Goal: Task Accomplishment & Management: Use online tool/utility

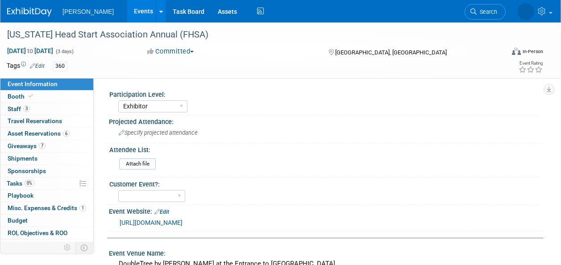
select select "Exhibitor"
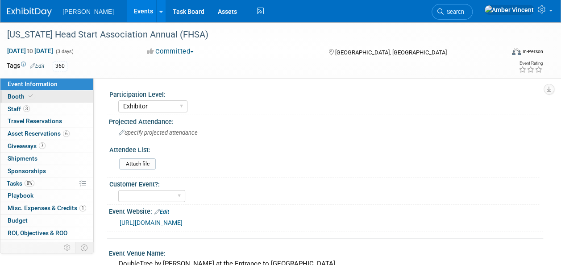
click at [32, 94] on span at bounding box center [31, 96] width 8 height 7
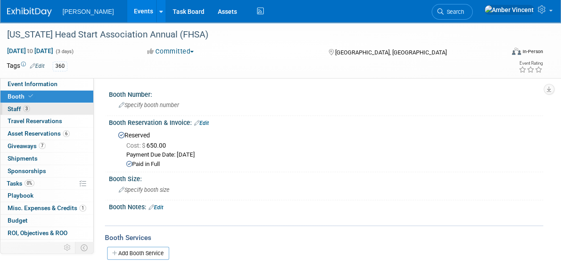
click at [34, 105] on link "3 Staff 3" at bounding box center [46, 109] width 93 height 12
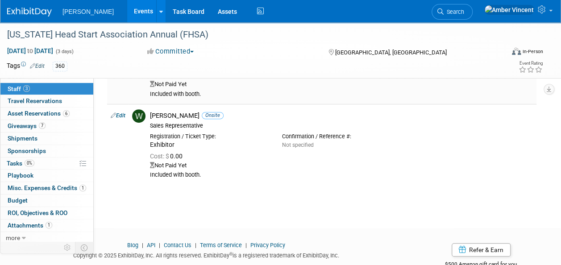
scroll to position [159, 0]
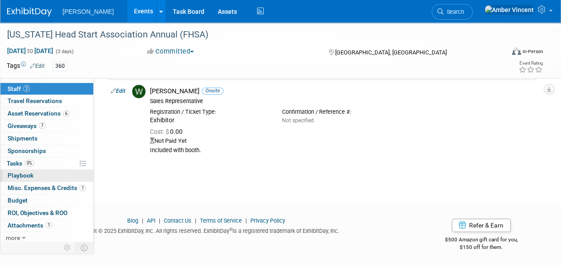
click at [41, 177] on link "0 Playbook 0" at bounding box center [46, 176] width 93 height 12
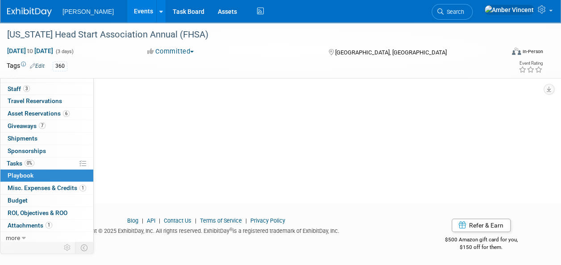
scroll to position [0, 0]
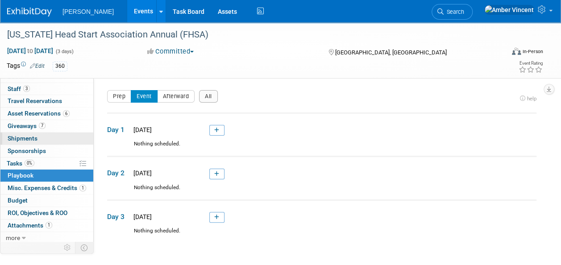
click at [38, 137] on link "0 Shipments 0" at bounding box center [46, 139] width 93 height 12
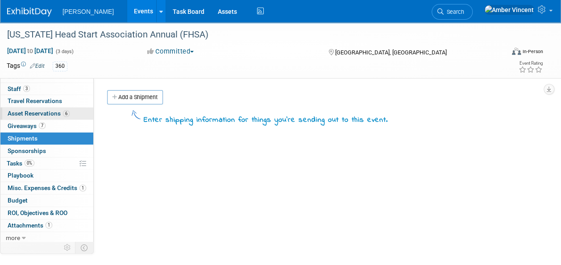
click at [43, 116] on span "Asset Reservations 6" at bounding box center [39, 113] width 62 height 7
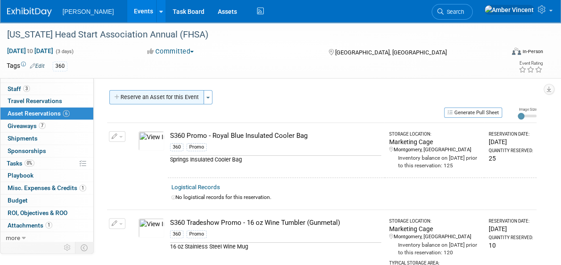
click at [166, 96] on button "Reserve an Asset for this Event" at bounding box center [156, 97] width 95 height 14
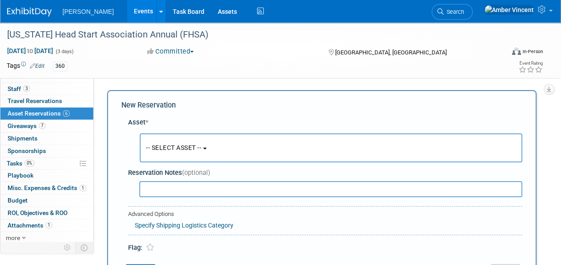
scroll to position [8, 0]
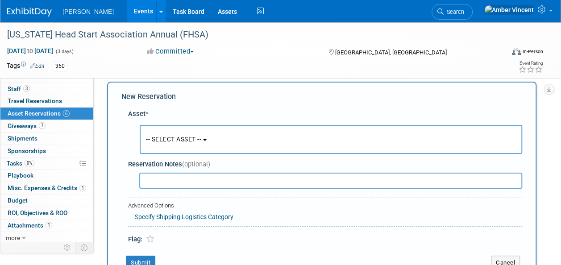
click at [188, 138] on span "-- SELECT ASSET --" at bounding box center [173, 139] width 55 height 7
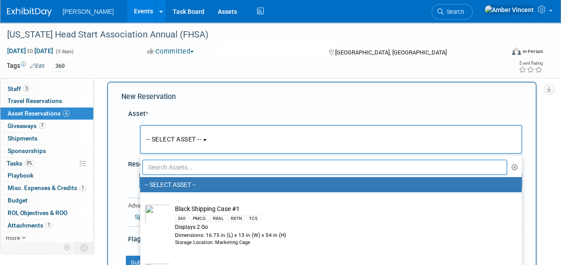
click at [201, 167] on input "text" at bounding box center [324, 167] width 365 height 15
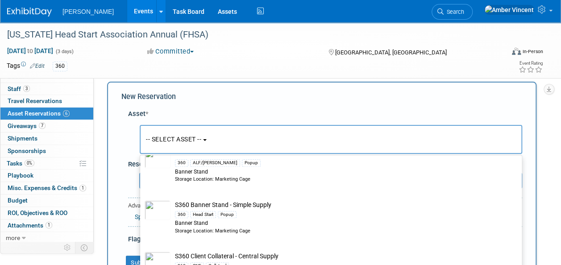
scroll to position [447, 0]
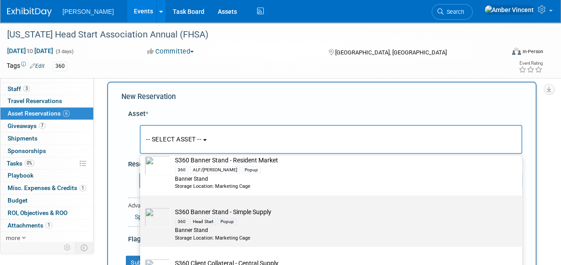
type input "s360"
click at [229, 224] on div "Popup" at bounding box center [227, 221] width 19 height 7
click at [142, 206] on input "S360 Banner Stand - Simple Supply 360 Head Start Popup Banner Stand Storage Loc…" at bounding box center [139, 204] width 6 height 6
select select "10722325"
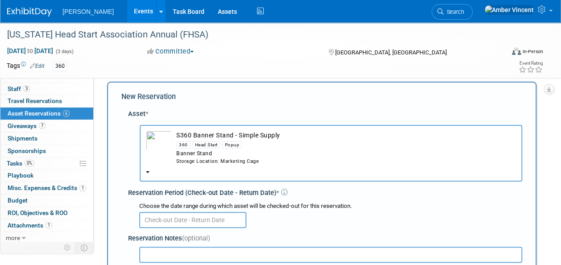
scroll to position [98, 0]
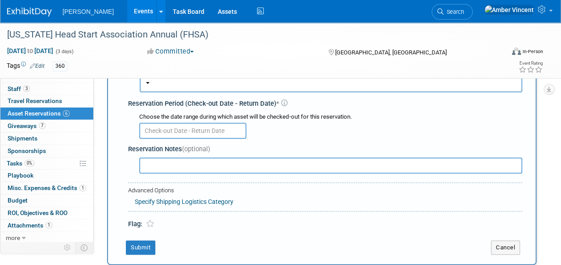
click at [182, 130] on input "text" at bounding box center [192, 131] width 107 height 16
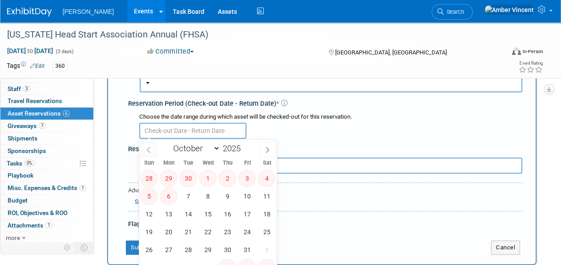
click at [149, 154] on span at bounding box center [149, 149] width 16 height 15
select select "8"
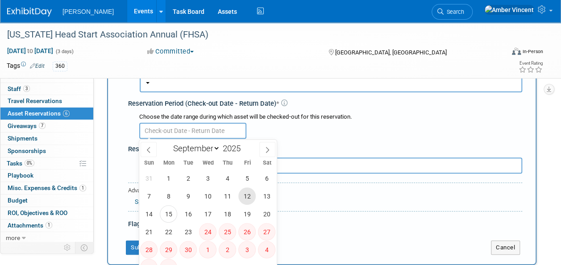
scroll to position [142, 0]
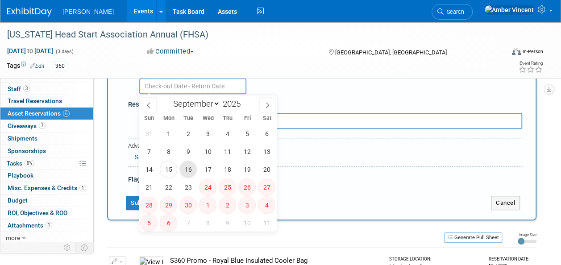
click at [188, 174] on span "16" at bounding box center [188, 169] width 17 height 17
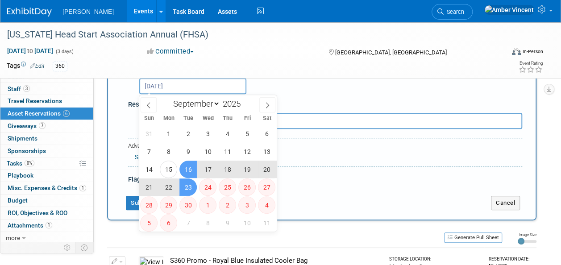
click at [189, 190] on span "23" at bounding box center [188, 187] width 17 height 17
type input "[DATE] to [DATE]"
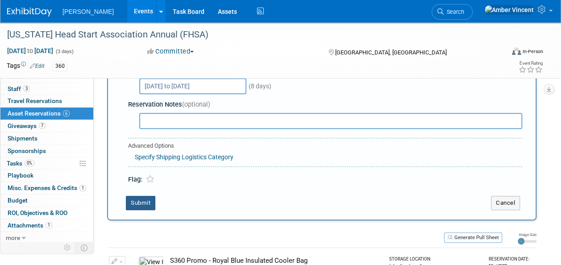
click at [138, 204] on button "Submit" at bounding box center [140, 203] width 29 height 14
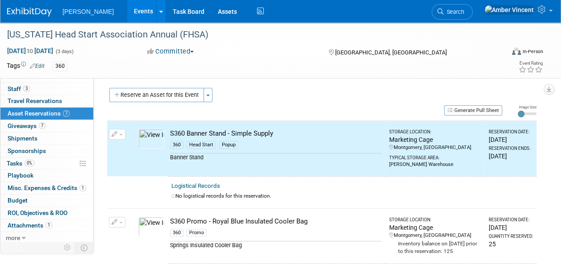
scroll to position [0, 0]
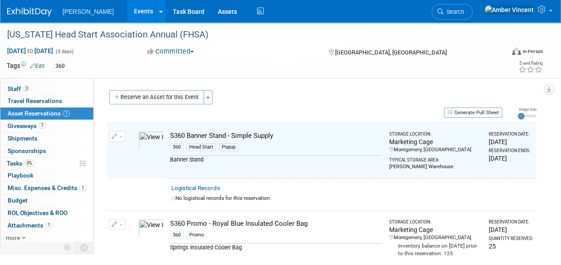
click at [196, 94] on button "Reserve an Asset for this Event" at bounding box center [156, 97] width 95 height 14
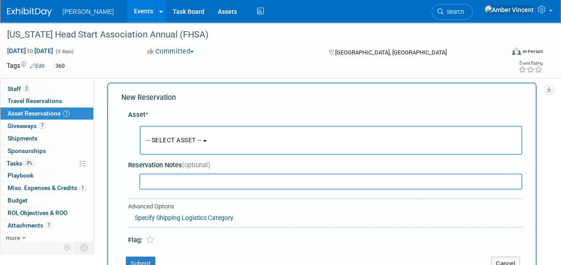
scroll to position [8, 0]
click at [204, 144] on button "-- SELECT ASSET --" at bounding box center [331, 139] width 383 height 29
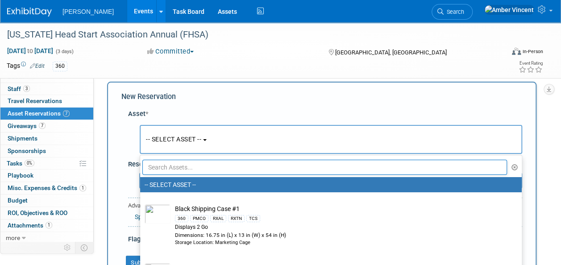
click at [188, 170] on input "text" at bounding box center [324, 167] width 365 height 15
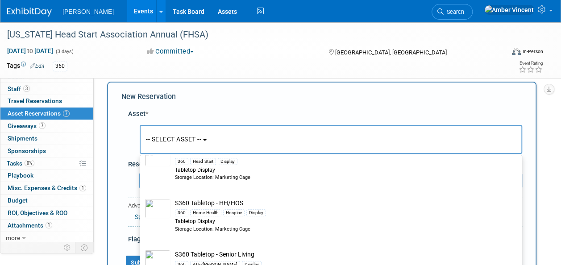
scroll to position [1831, 0]
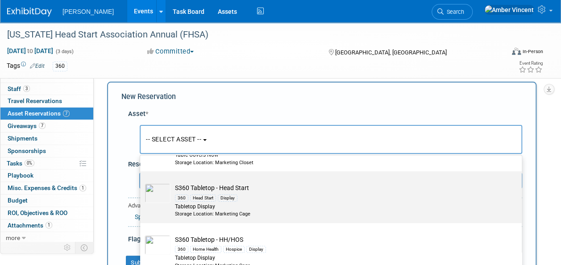
type input "s360"
click at [222, 192] on div "360 Head Start Display" at bounding box center [339, 197] width 329 height 10
click at [142, 182] on input "S360 Tabletop - Head Start 360 Head Start Display Tabletop Display Storage Loca…" at bounding box center [139, 179] width 6 height 6
select select "10722335"
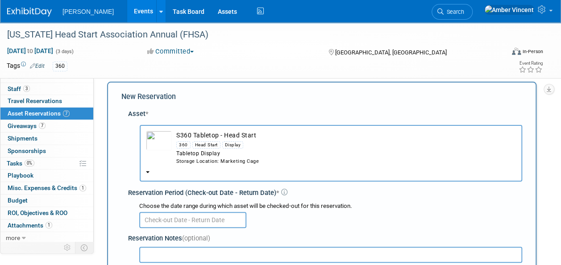
click at [177, 219] on input "text" at bounding box center [192, 220] width 107 height 16
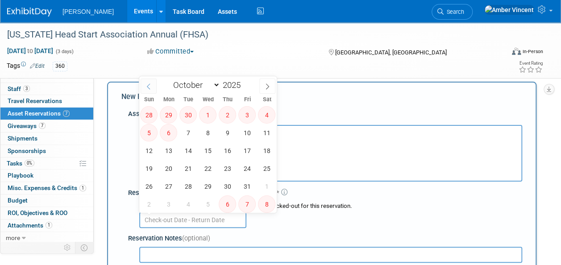
click at [150, 80] on span at bounding box center [149, 86] width 16 height 15
select select "8"
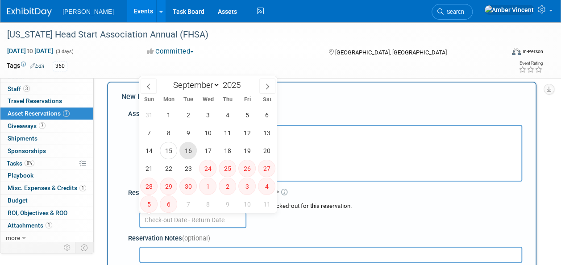
click at [186, 151] on span "16" at bounding box center [188, 150] width 17 height 17
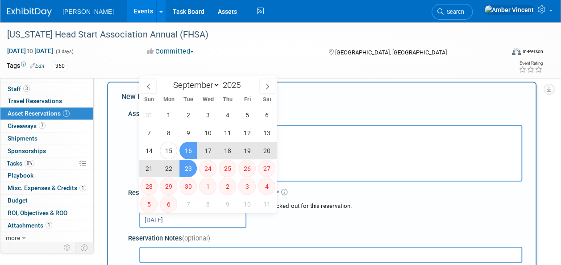
click at [192, 169] on span "23" at bounding box center [188, 168] width 17 height 17
type input "[DATE] to [DATE]"
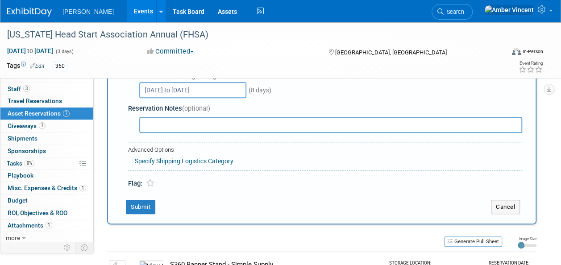
scroll to position [142, 0]
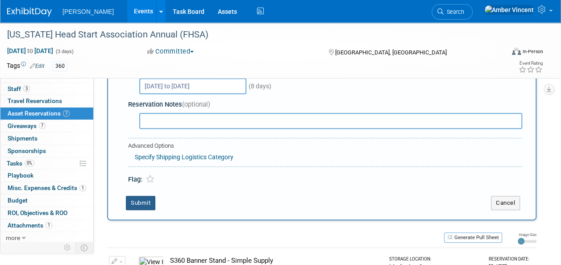
click at [146, 205] on button "Submit" at bounding box center [140, 203] width 29 height 14
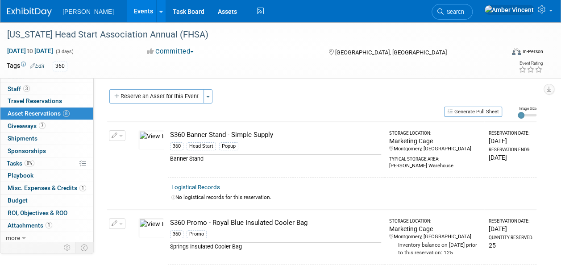
scroll to position [0, 0]
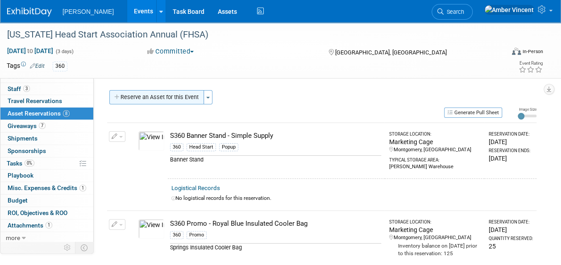
click at [140, 98] on button "Reserve an Asset for this Event" at bounding box center [156, 97] width 95 height 14
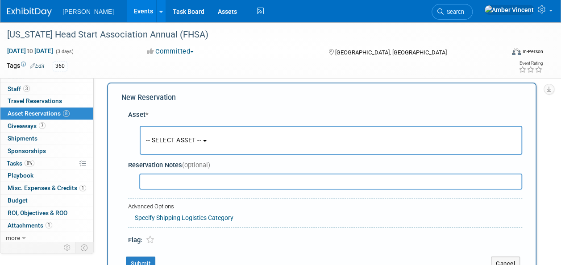
scroll to position [8, 0]
click at [180, 137] on span "-- SELECT ASSET --" at bounding box center [173, 139] width 55 height 7
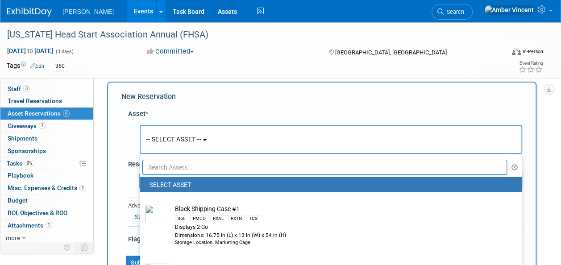
click at [195, 161] on input "text" at bounding box center [324, 167] width 365 height 15
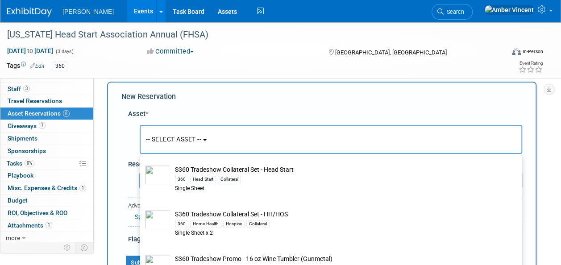
scroll to position [2188, 0]
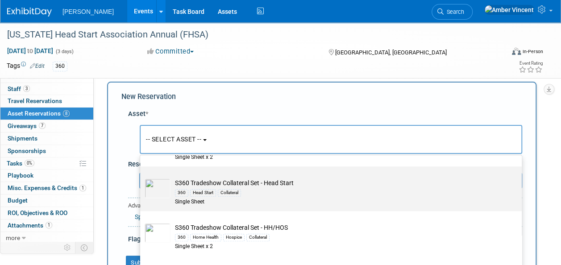
type input "s360"
click at [230, 181] on td "S360 Tradeshow Collateral Set - Head Start 360 Head Start Collateral Single She…" at bounding box center [338, 192] width 334 height 27
click at [142, 177] on input "S360 Tradeshow Collateral Set - Head Start 360 Head Start Collateral Single She…" at bounding box center [139, 174] width 6 height 6
select select "10722318"
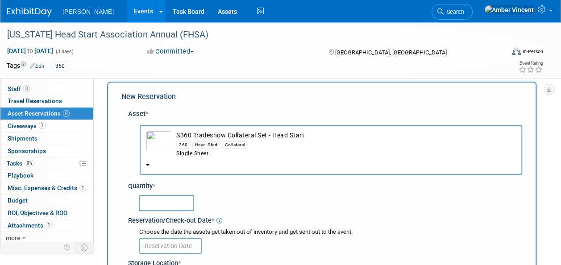
click at [175, 209] on input "text" at bounding box center [166, 203] width 55 height 16
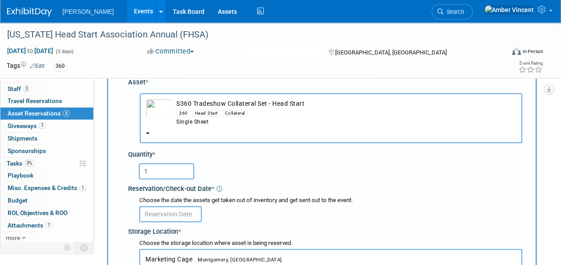
scroll to position [53, 0]
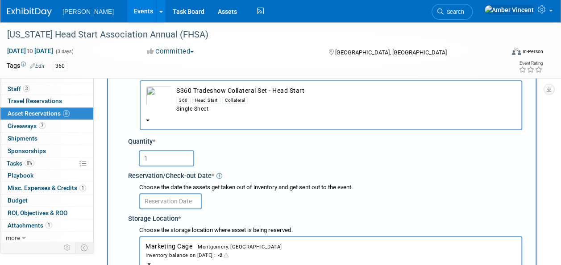
type input "1"
click at [182, 199] on input "text" at bounding box center [170, 201] width 63 height 16
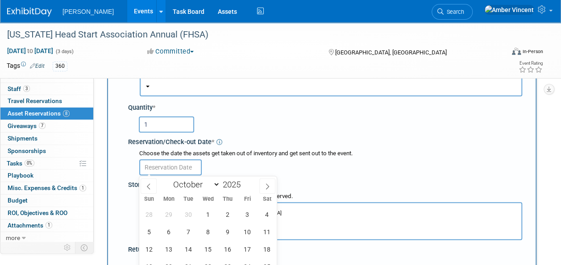
scroll to position [98, 0]
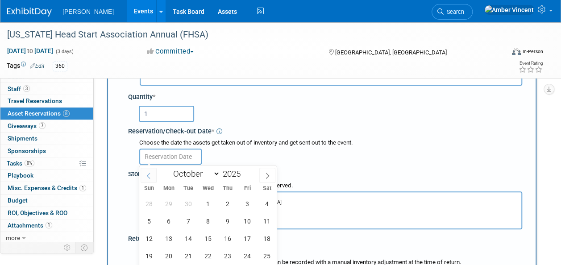
click at [149, 177] on icon at bounding box center [148, 176] width 3 height 6
select select "8"
click at [190, 238] on span "16" at bounding box center [188, 238] width 17 height 17
type input "[DATE]"
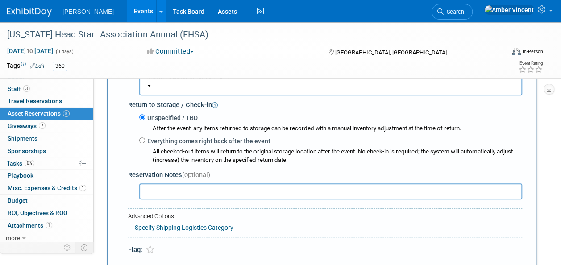
scroll to position [276, 0]
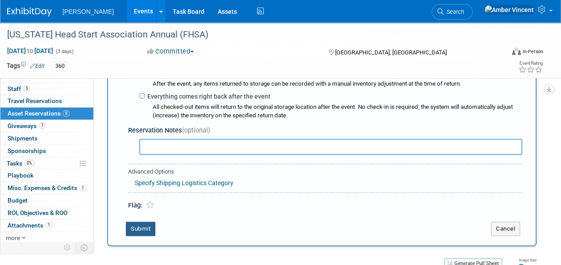
click at [132, 226] on button "Submit" at bounding box center [140, 229] width 29 height 14
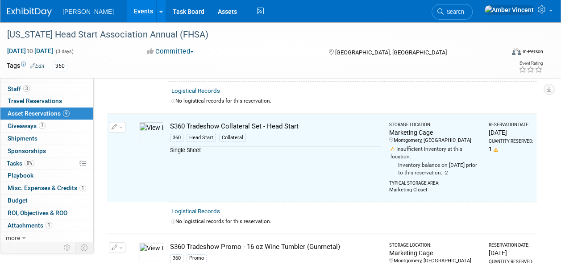
scroll to position [272, 0]
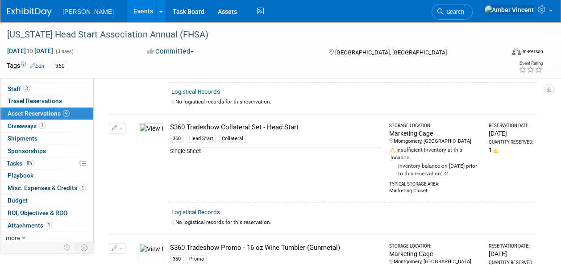
click at [117, 125] on icon "button" at bounding box center [115, 128] width 6 height 6
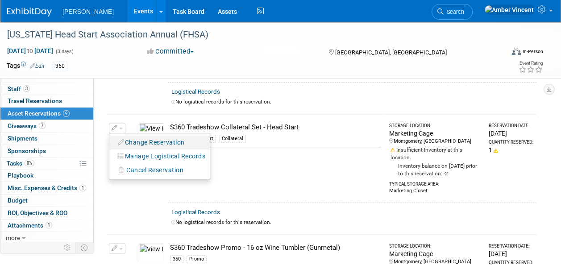
click at [147, 137] on button "Change Reservation" at bounding box center [151, 143] width 75 height 12
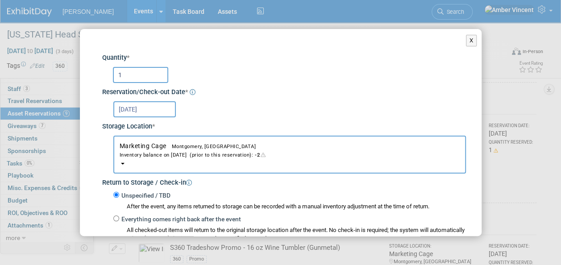
click at [151, 155] on div "Inventory balance on [DATE] (prior to this reservation): -2" at bounding box center [290, 155] width 340 height 8
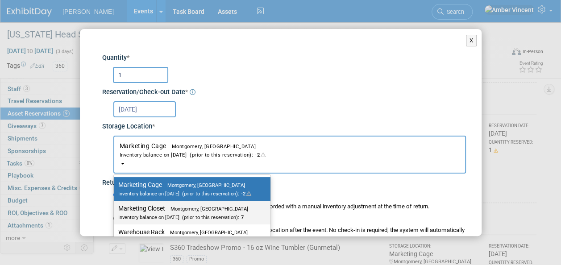
click at [156, 215] on div "Inventory balance on [DATE] (prior to this reservation): 7" at bounding box center [185, 217] width 134 height 8
click at [115, 212] on input "Marketing Closet Montgomery, AL Inventory balance on [DATE] (prior to this rese…" at bounding box center [112, 209] width 6 height 6
select select "11223909"
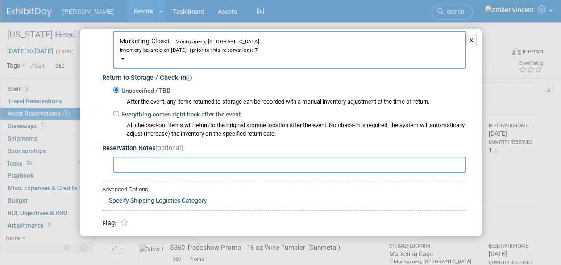
scroll to position [137, 0]
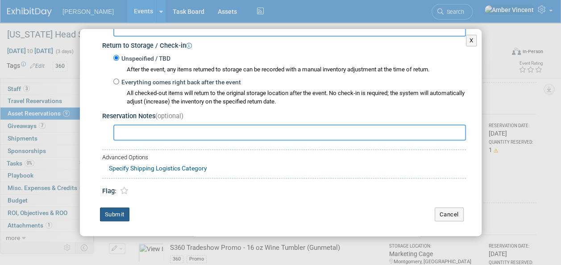
click at [119, 213] on button "Submit" at bounding box center [114, 215] width 29 height 14
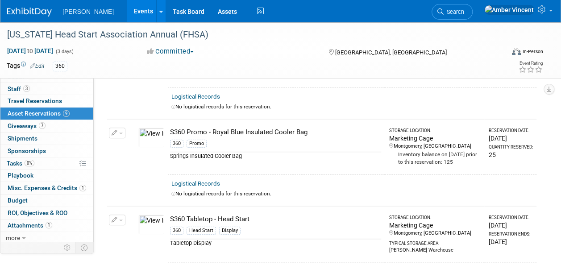
scroll to position [0, 0]
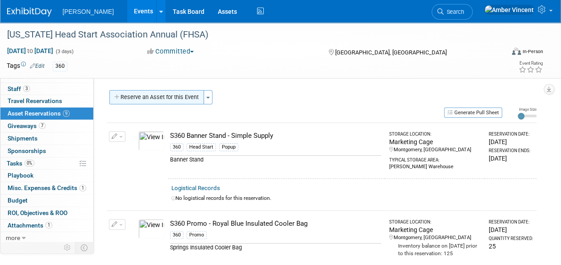
click at [189, 100] on button "Reserve an Asset for this Event" at bounding box center [156, 97] width 95 height 14
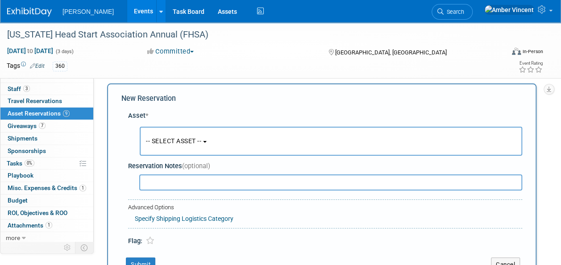
scroll to position [8, 0]
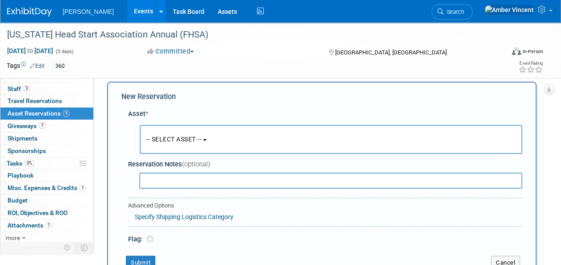
drag, startPoint x: 190, startPoint y: 140, endPoint x: 186, endPoint y: 151, distance: 11.0
click at [190, 140] on span "-- SELECT ASSET --" at bounding box center [173, 139] width 55 height 7
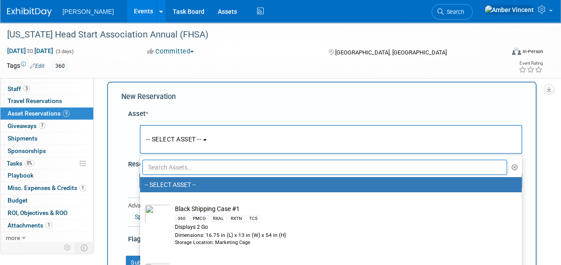
click at [181, 157] on ul "-- SELECT ASSET -- Black Shipping Case #1 360 PMCO RXAL RXTN TCS Displays 2 Go …" at bounding box center [331, 216] width 383 height 123
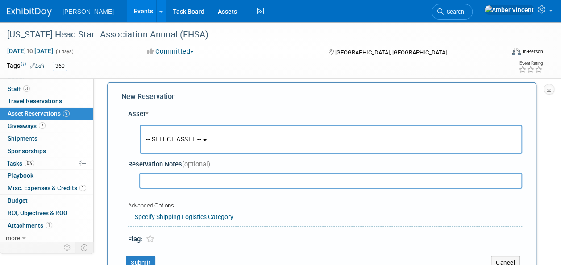
click at [181, 150] on button "-- SELECT ASSET --" at bounding box center [331, 139] width 383 height 29
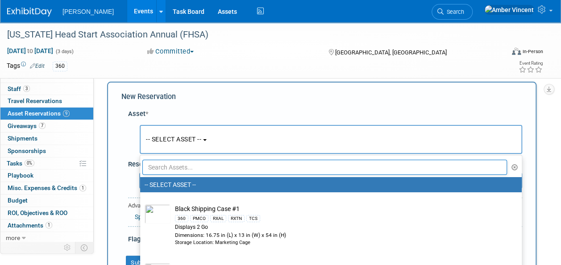
click at [184, 163] on input "text" at bounding box center [324, 167] width 365 height 15
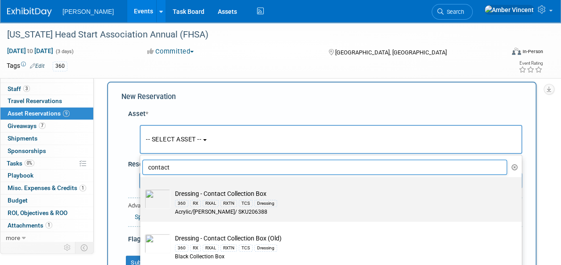
type input "contact"
click at [191, 195] on td "Dressing - Contact Collection Box 360 RX RXAL RXTN TCS Dressing Acrylic/[PERSON…" at bounding box center [338, 202] width 334 height 27
click at [142, 188] on input "Dressing - Contact Collection Box 360 RX RXAL RXTN TCS Dressing Acrylic/[PERSON…" at bounding box center [139, 185] width 6 height 6
select select "10724623"
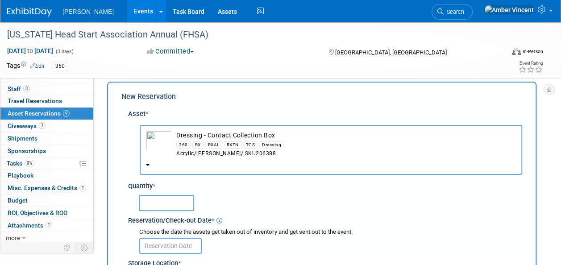
click at [155, 207] on input "text" at bounding box center [166, 203] width 55 height 16
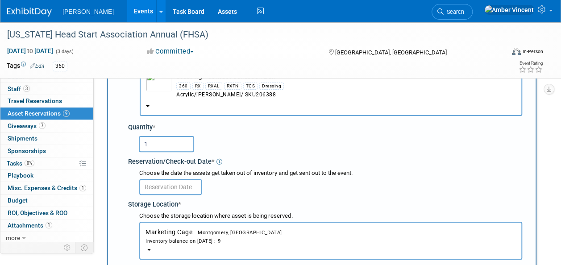
scroll to position [98, 0]
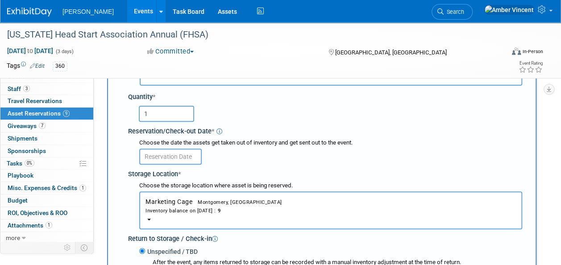
type input "1"
click at [166, 152] on input "text" at bounding box center [170, 157] width 63 height 16
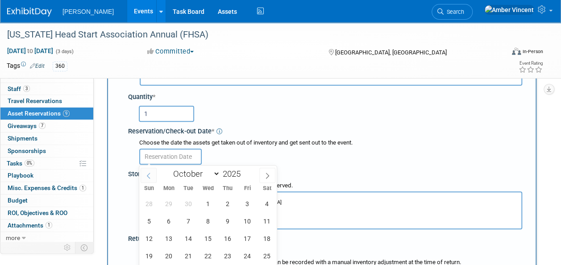
click at [154, 172] on span at bounding box center [149, 175] width 16 height 15
select select "8"
click at [187, 237] on span "16" at bounding box center [188, 238] width 17 height 17
type input "[DATE]"
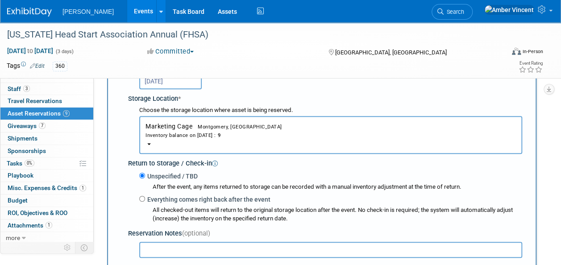
scroll to position [187, 0]
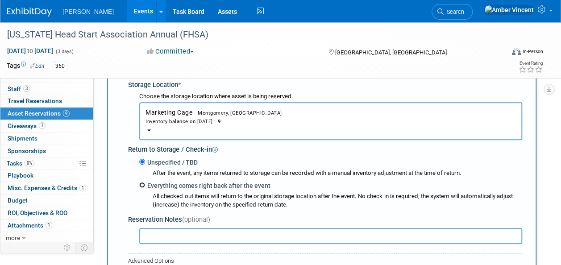
click at [142, 184] on input "Everything comes right back after the event" at bounding box center [142, 185] width 6 height 6
radio input "true"
select select "9"
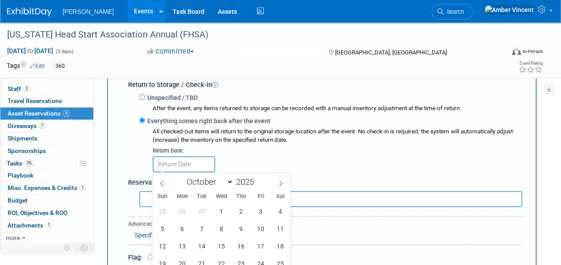
scroll to position [276, 0]
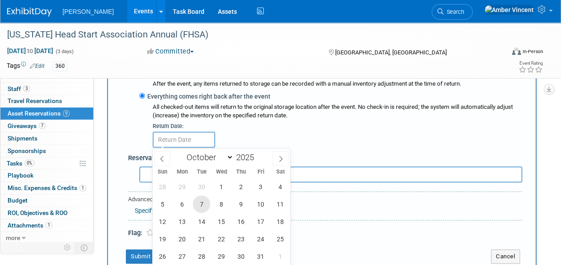
click at [202, 204] on span "7" at bounding box center [201, 204] width 17 height 17
type input "[DATE]"
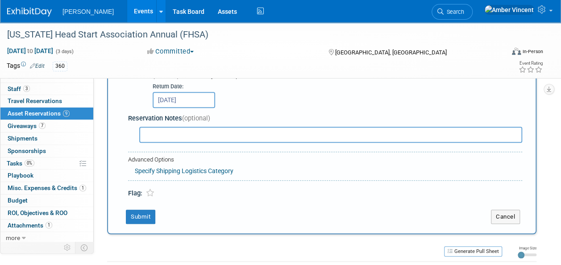
scroll to position [366, 0]
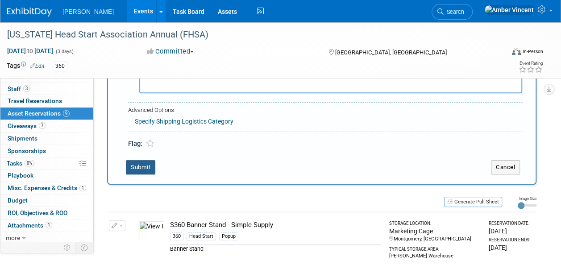
click at [147, 167] on button "Submit" at bounding box center [140, 167] width 29 height 14
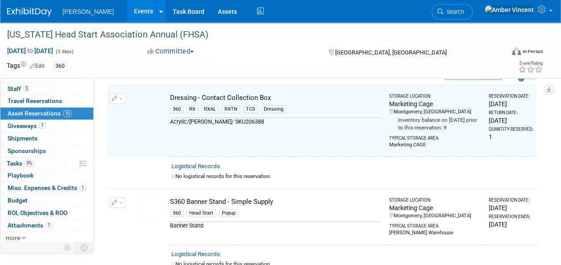
scroll to position [11, 0]
